Goal: Task Accomplishment & Management: Complete application form

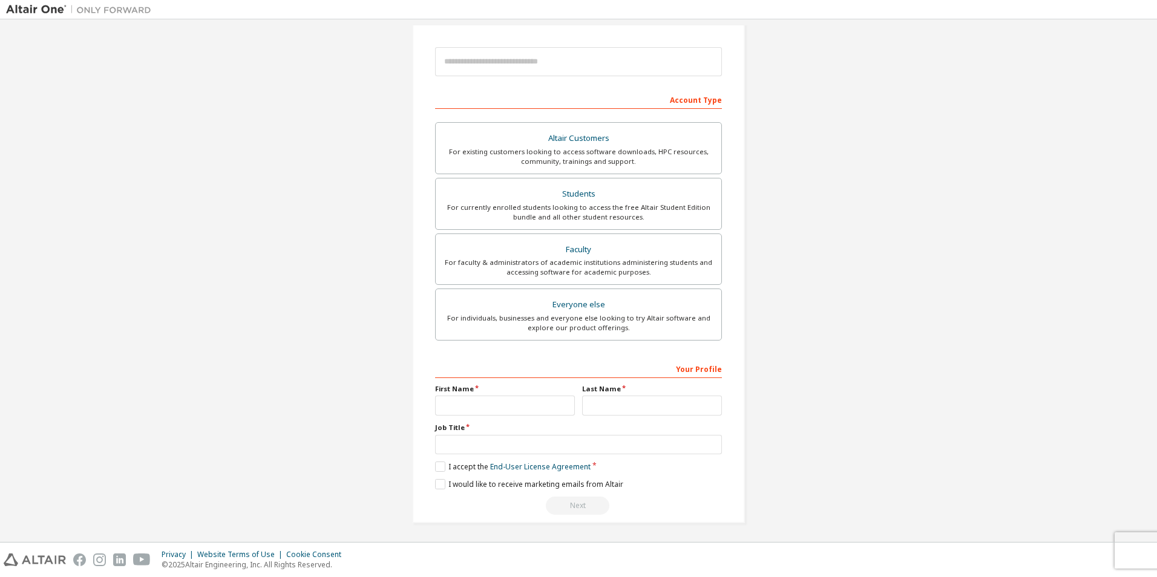
scroll to position [130, 0]
click at [479, 402] on input "text" at bounding box center [505, 404] width 140 height 20
click at [615, 160] on div "For existing customers looking to access software downloads, HPC resources, com…" at bounding box center [578, 154] width 271 height 19
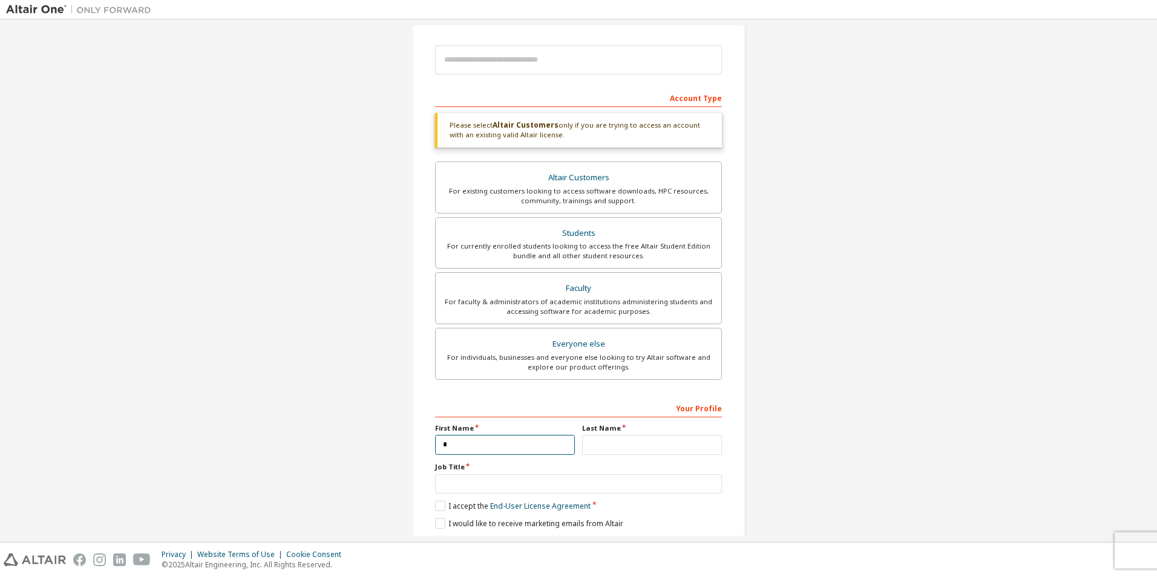
click at [477, 446] on input "*" at bounding box center [505, 445] width 140 height 20
type input "**********"
click at [591, 449] on input "text" at bounding box center [652, 445] width 140 height 20
type input "*******"
click at [484, 485] on input "text" at bounding box center [578, 485] width 287 height 20
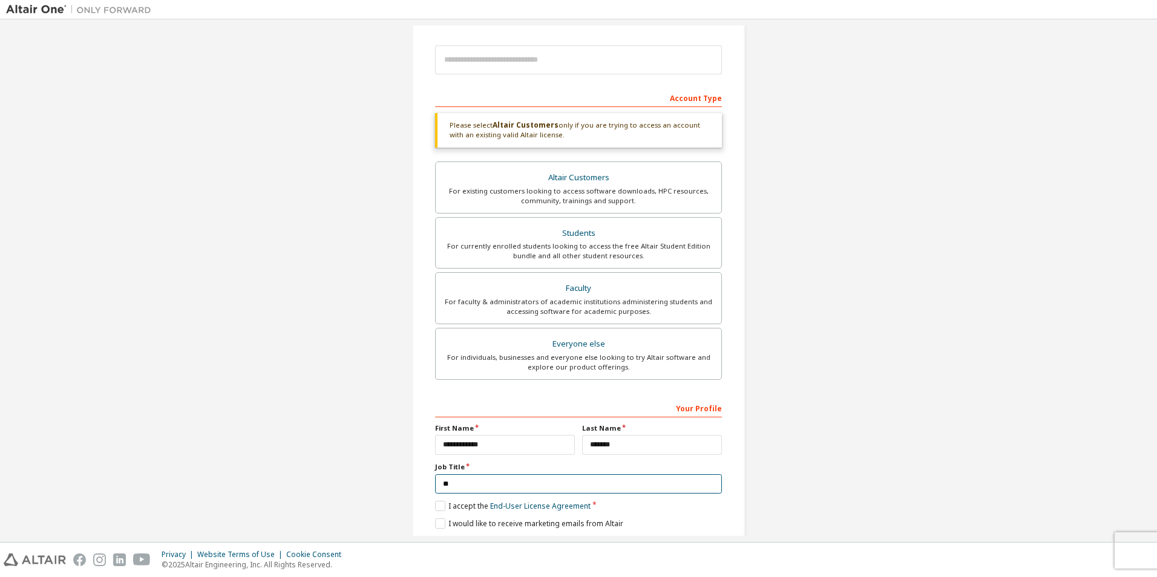
type input "*"
type input "**********"
click at [442, 507] on label "I accept the End-User License Agreement" at bounding box center [513, 506] width 156 height 10
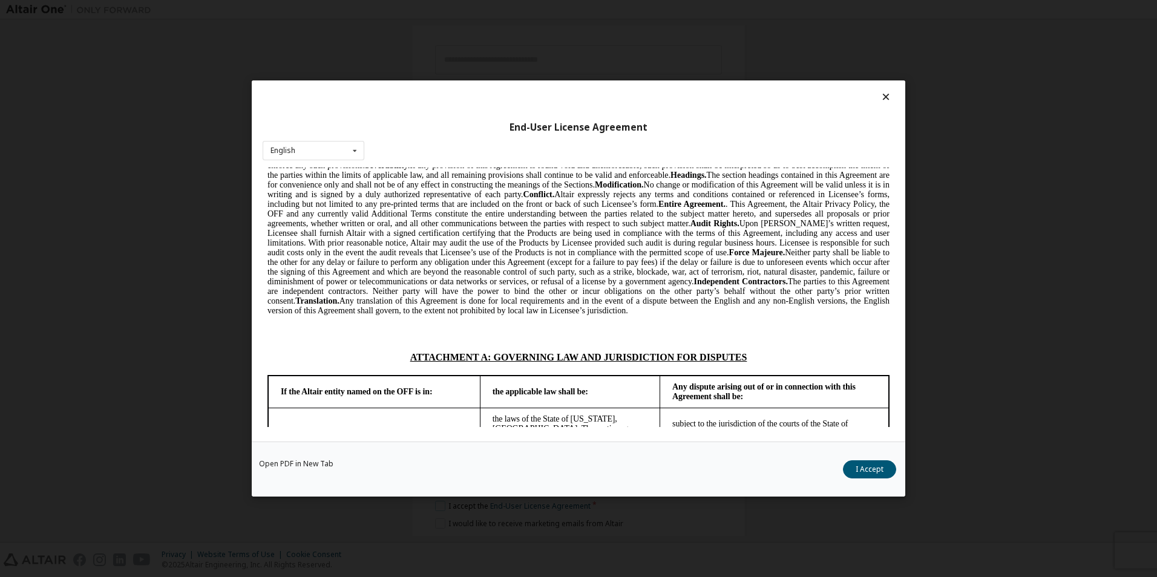
scroll to position [3203, 0]
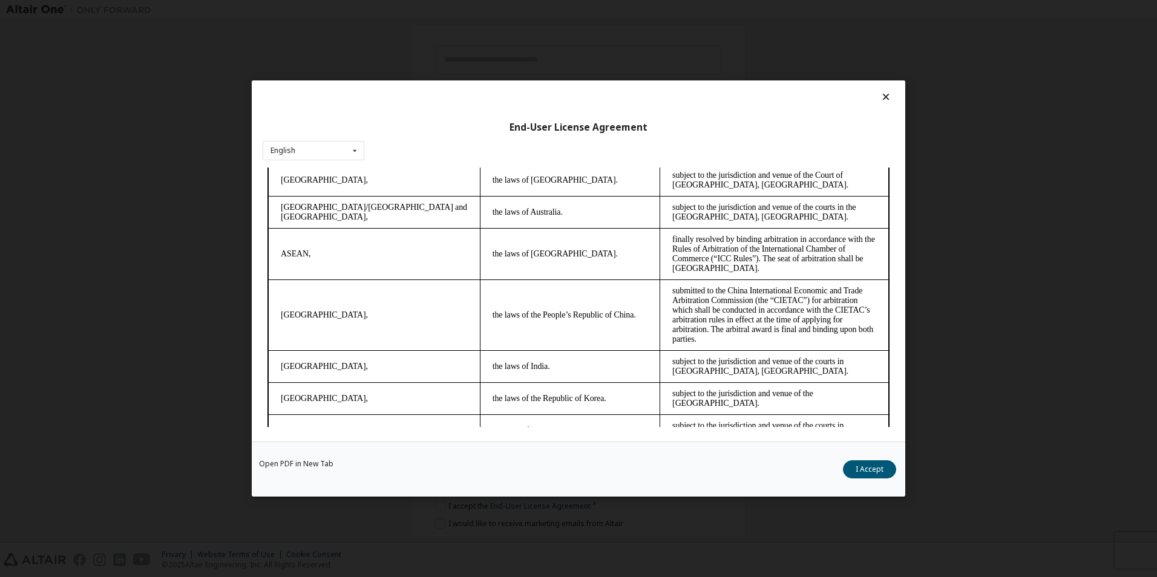
click at [875, 472] on button "I Accept" at bounding box center [869, 470] width 53 height 18
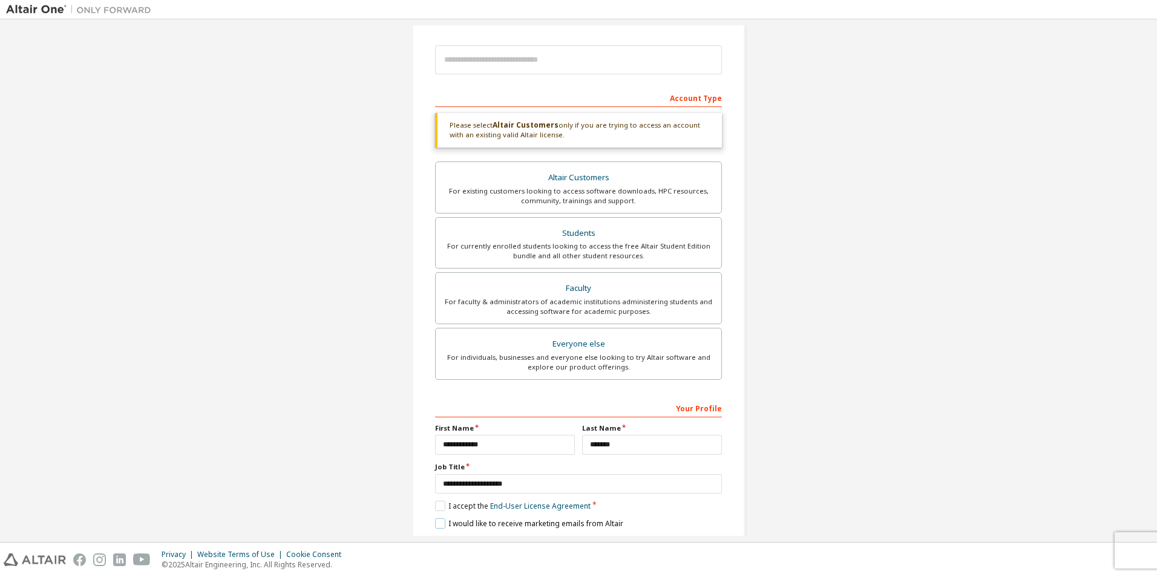
click at [443, 525] on label "I would like to receive marketing emails from Altair" at bounding box center [529, 524] width 188 height 10
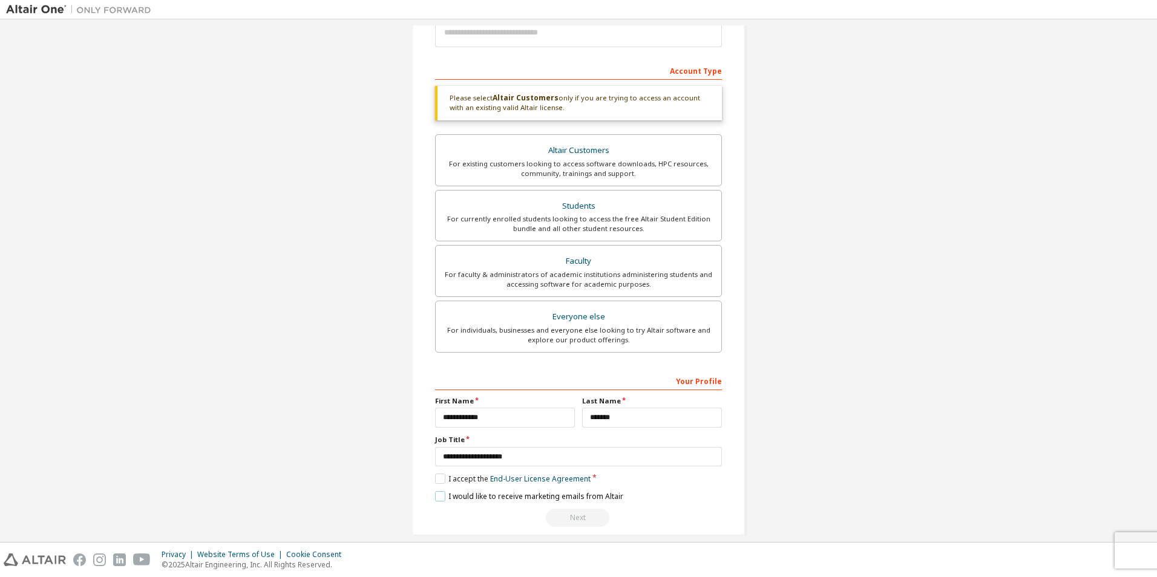
scroll to position [171, 0]
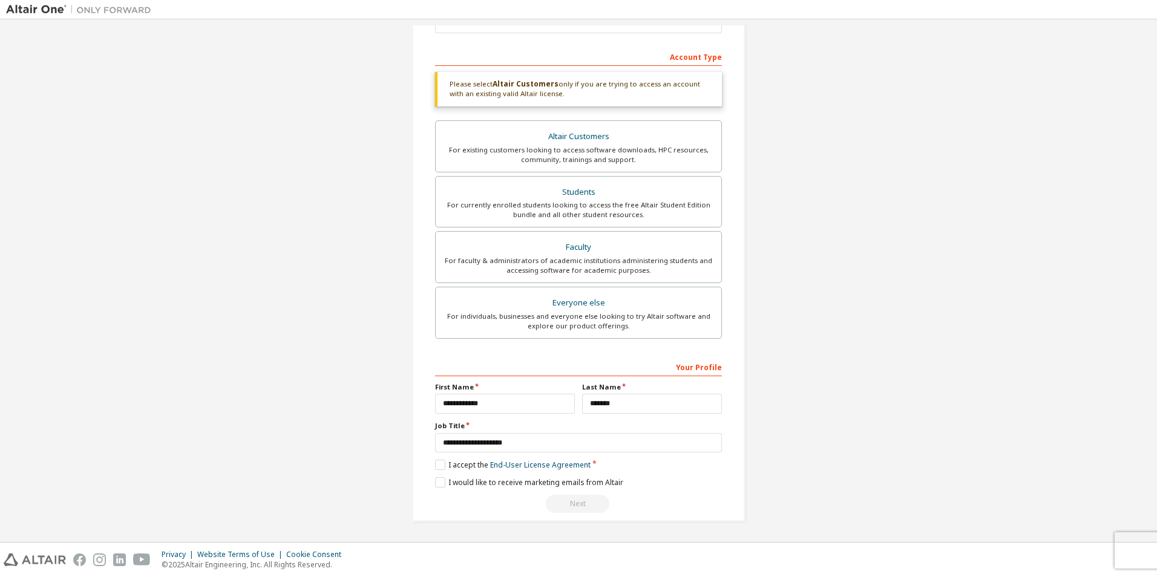
click at [553, 141] on div "Altair Customers" at bounding box center [578, 136] width 271 height 17
click at [607, 317] on div "For individuals, businesses and everyone else looking to try Altair software an…" at bounding box center [578, 321] width 271 height 19
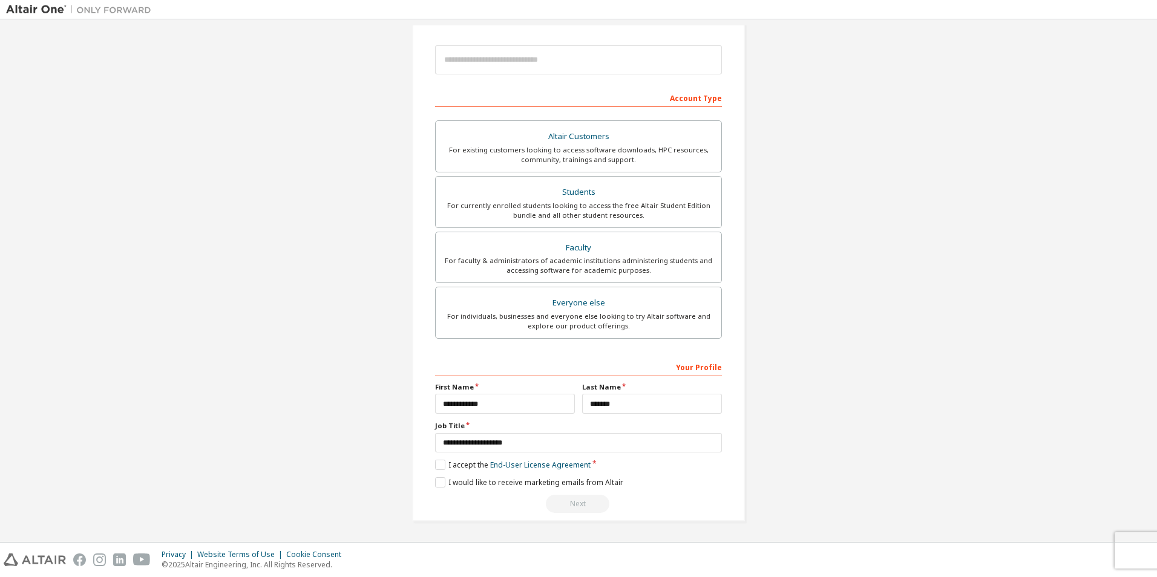
click at [579, 323] on div "For individuals, businesses and everyone else looking to try Altair software an…" at bounding box center [578, 321] width 271 height 19
click at [555, 61] on input "email" at bounding box center [578, 59] width 287 height 29
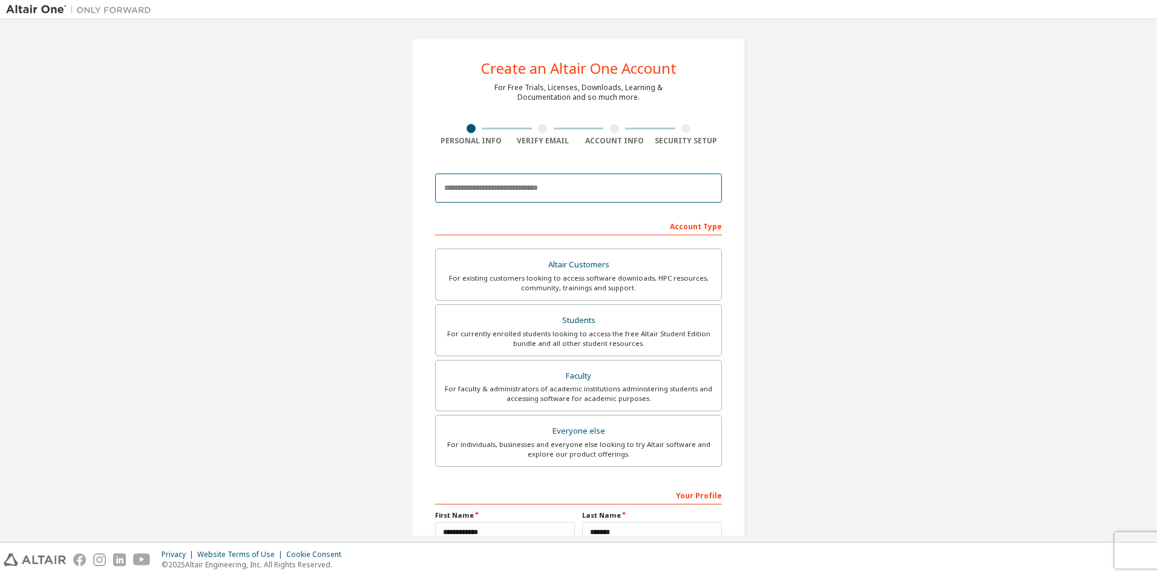
scroll to position [0, 0]
click at [557, 194] on input "email" at bounding box center [578, 190] width 287 height 29
type input "*"
type input "**********"
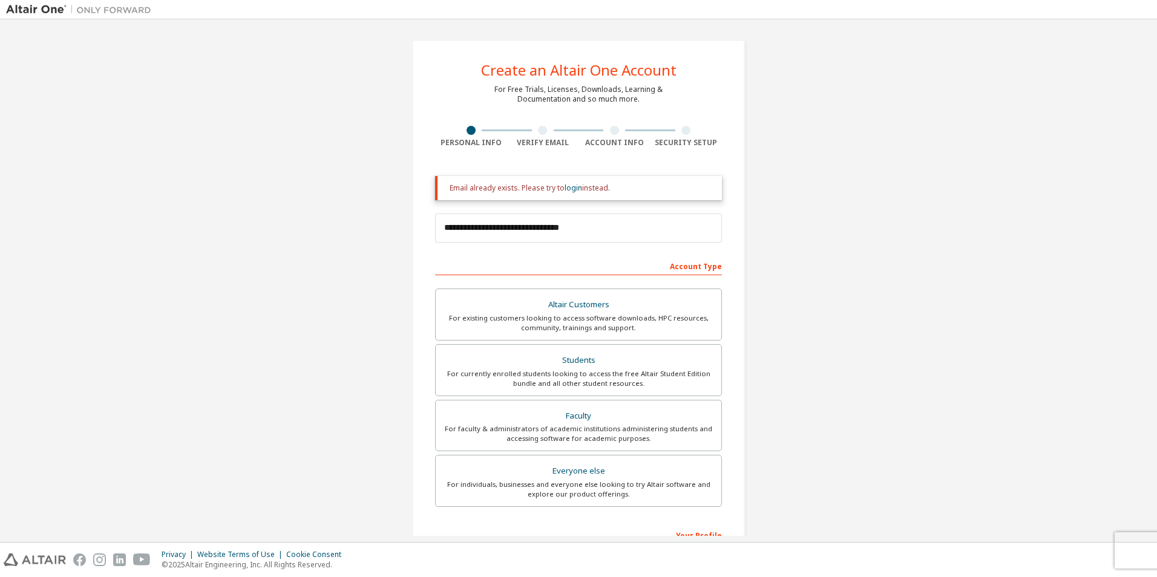
click at [571, 189] on link "login" at bounding box center [574, 188] width 18 height 10
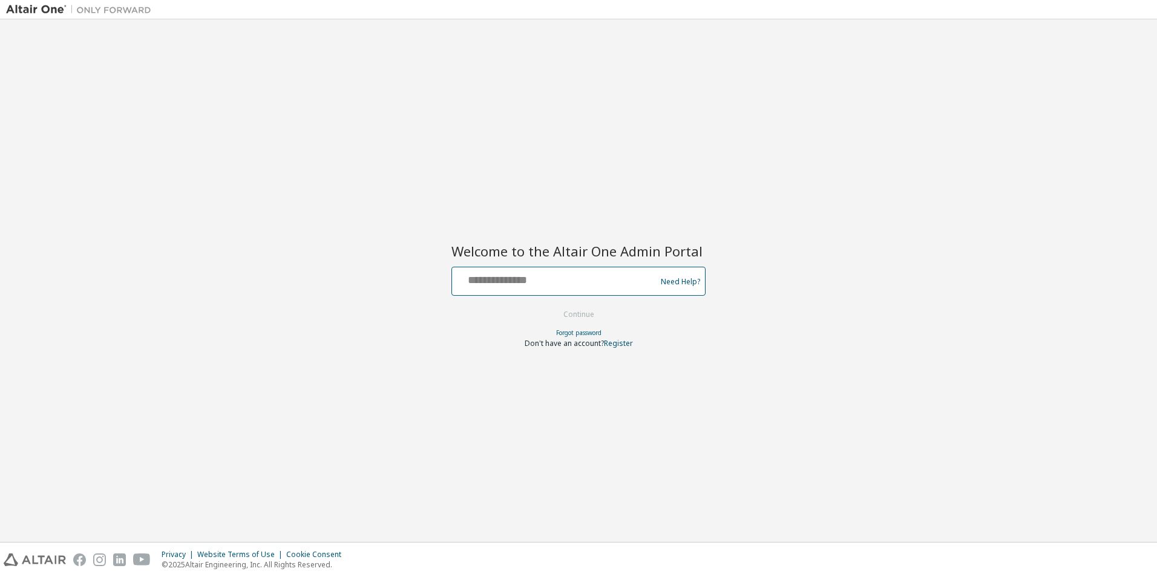
click at [533, 285] on input "text" at bounding box center [556, 279] width 198 height 18
type input "**********"
click at [578, 314] on button "Continue" at bounding box center [579, 315] width 56 height 18
